Goal: Information Seeking & Learning: Learn about a topic

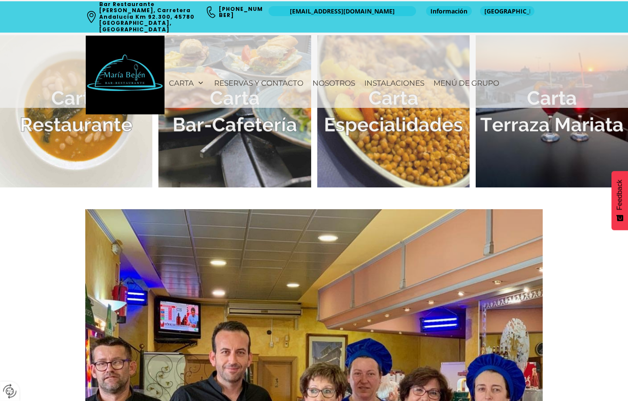
scroll to position [613, 0]
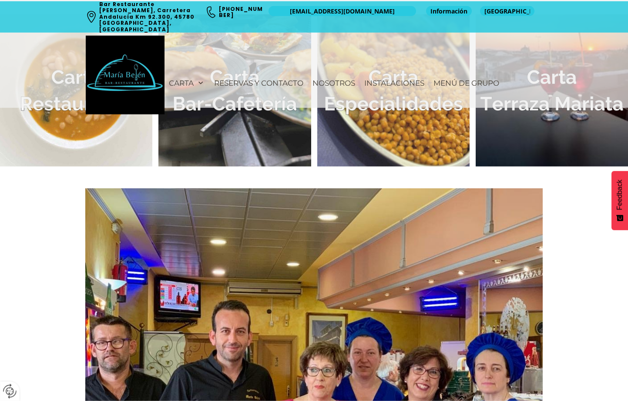
click at [372, 13] on span "[EMAIL_ADDRESS][DOMAIN_NAME]" at bounding box center [342, 11] width 105 height 9
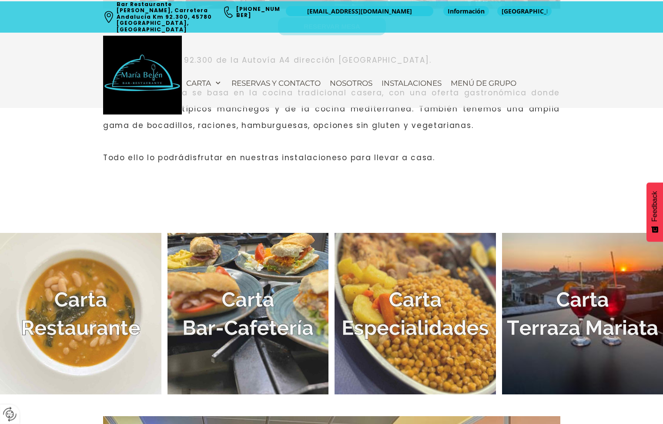
scroll to position [388, 0]
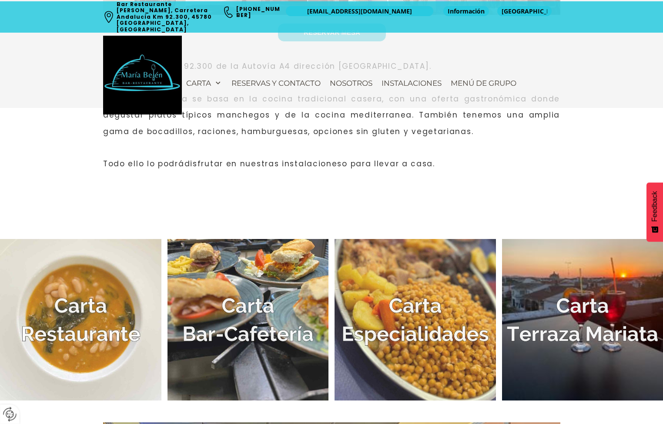
click at [95, 338] on img at bounding box center [80, 319] width 161 height 161
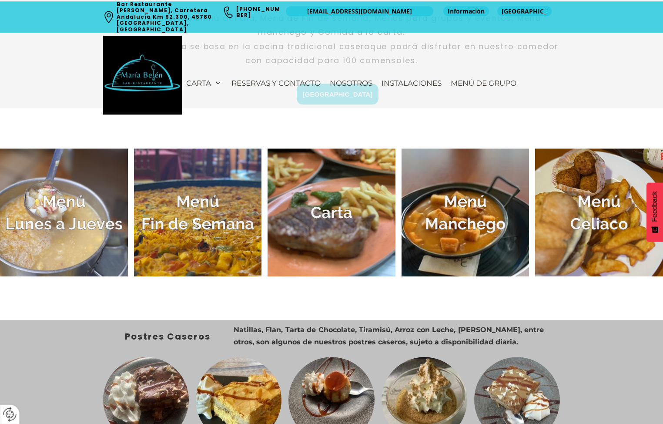
scroll to position [308, 0]
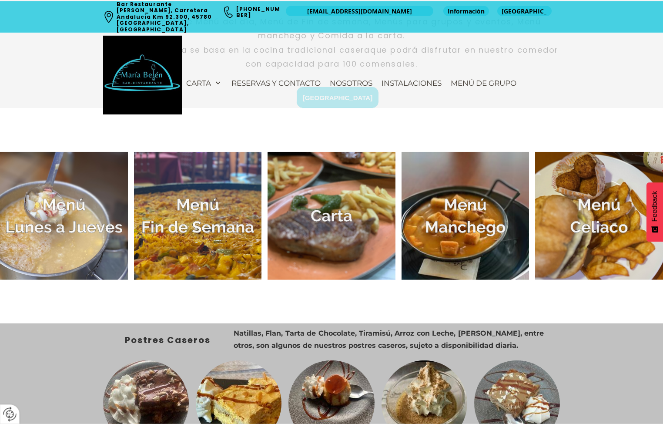
click at [212, 228] on img at bounding box center [198, 216] width 128 height 128
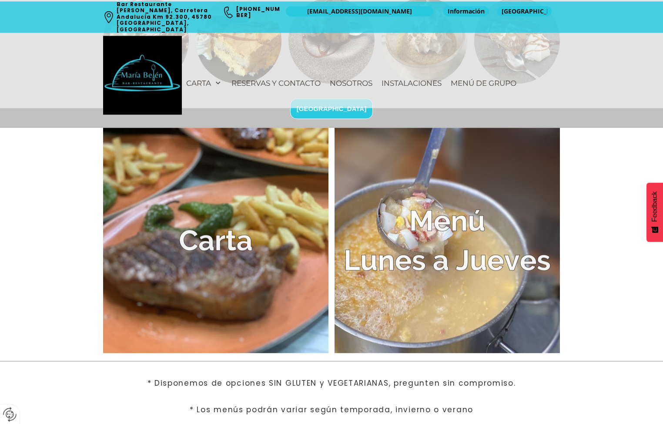
scroll to position [1743, 0]
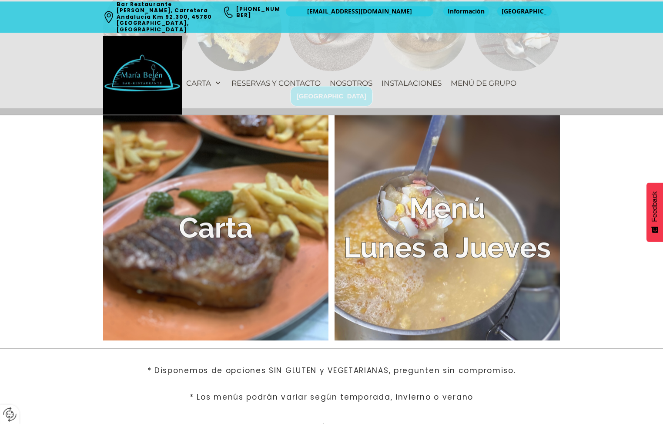
click at [238, 243] on img at bounding box center [215, 227] width 225 height 225
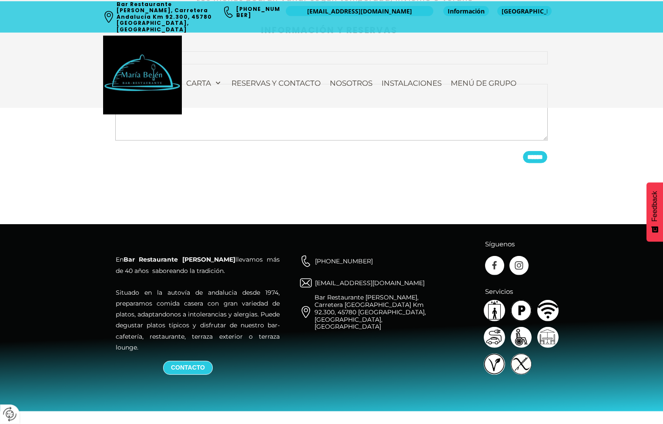
scroll to position [2165, 0]
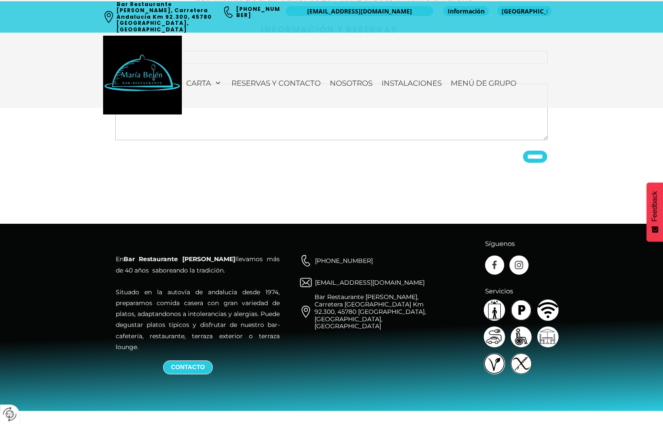
click at [496, 79] on span "Menú de Grupo" at bounding box center [484, 83] width 66 height 9
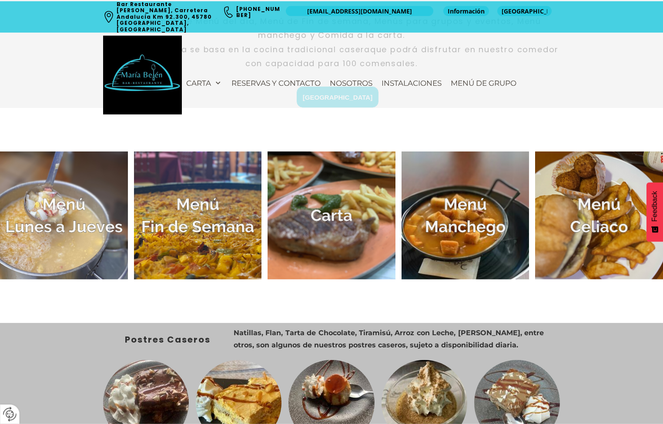
click at [424, 79] on span "Instalaciones" at bounding box center [412, 83] width 60 height 9
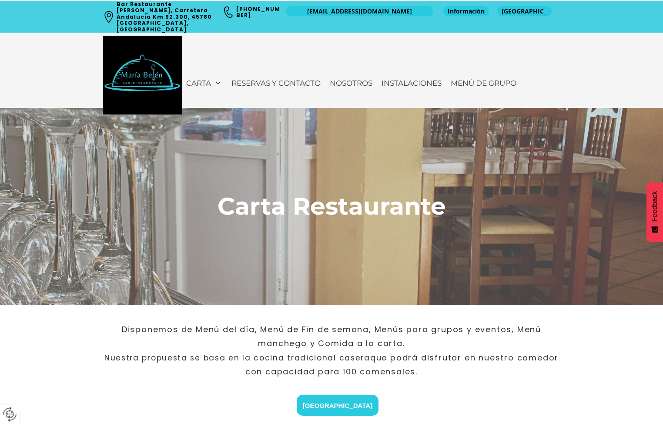
click at [429, 79] on span "Instalaciones" at bounding box center [412, 83] width 60 height 9
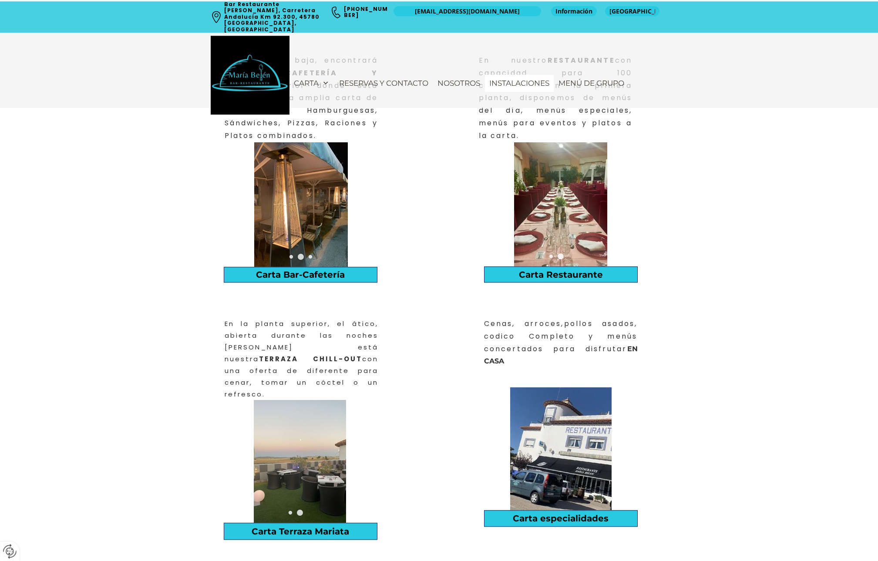
scroll to position [302, 0]
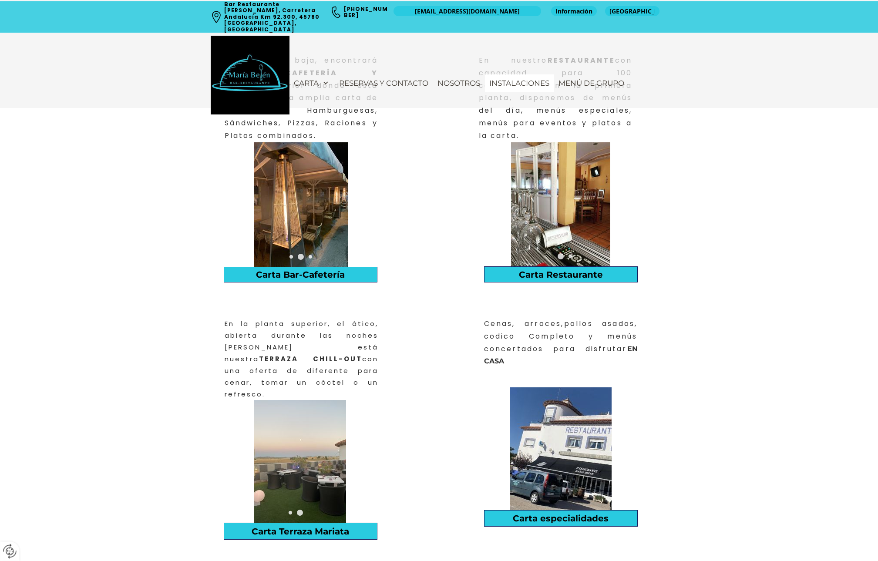
click at [637, 234] on div at bounding box center [714, 204] width 154 height 124
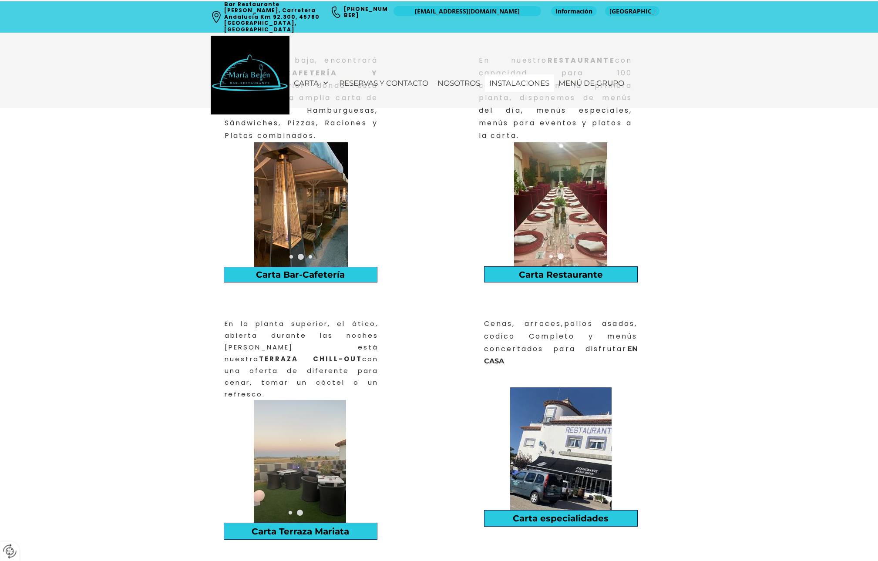
click at [586, 227] on img at bounding box center [560, 204] width 93 height 124
click at [563, 233] on img at bounding box center [560, 204] width 93 height 124
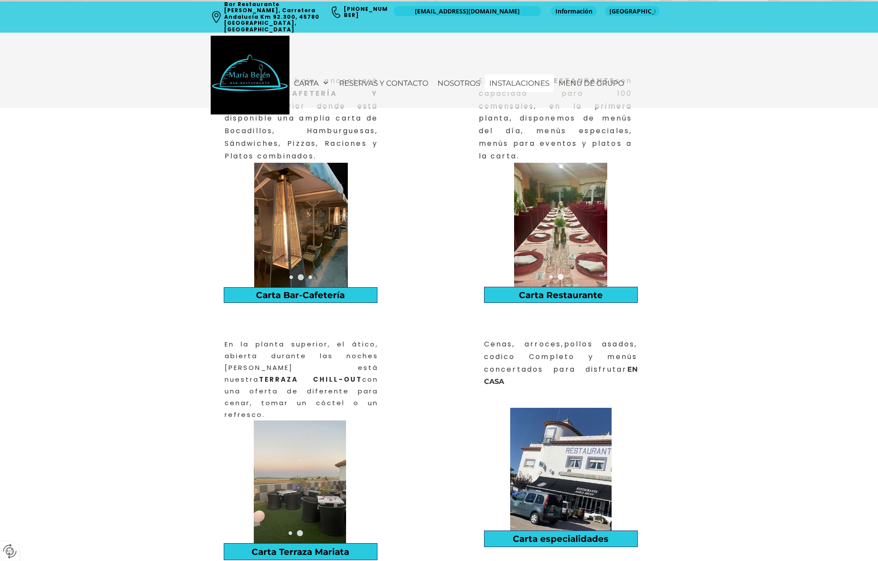
scroll to position [288, 0]
